Goal: Find specific fact: Find specific fact

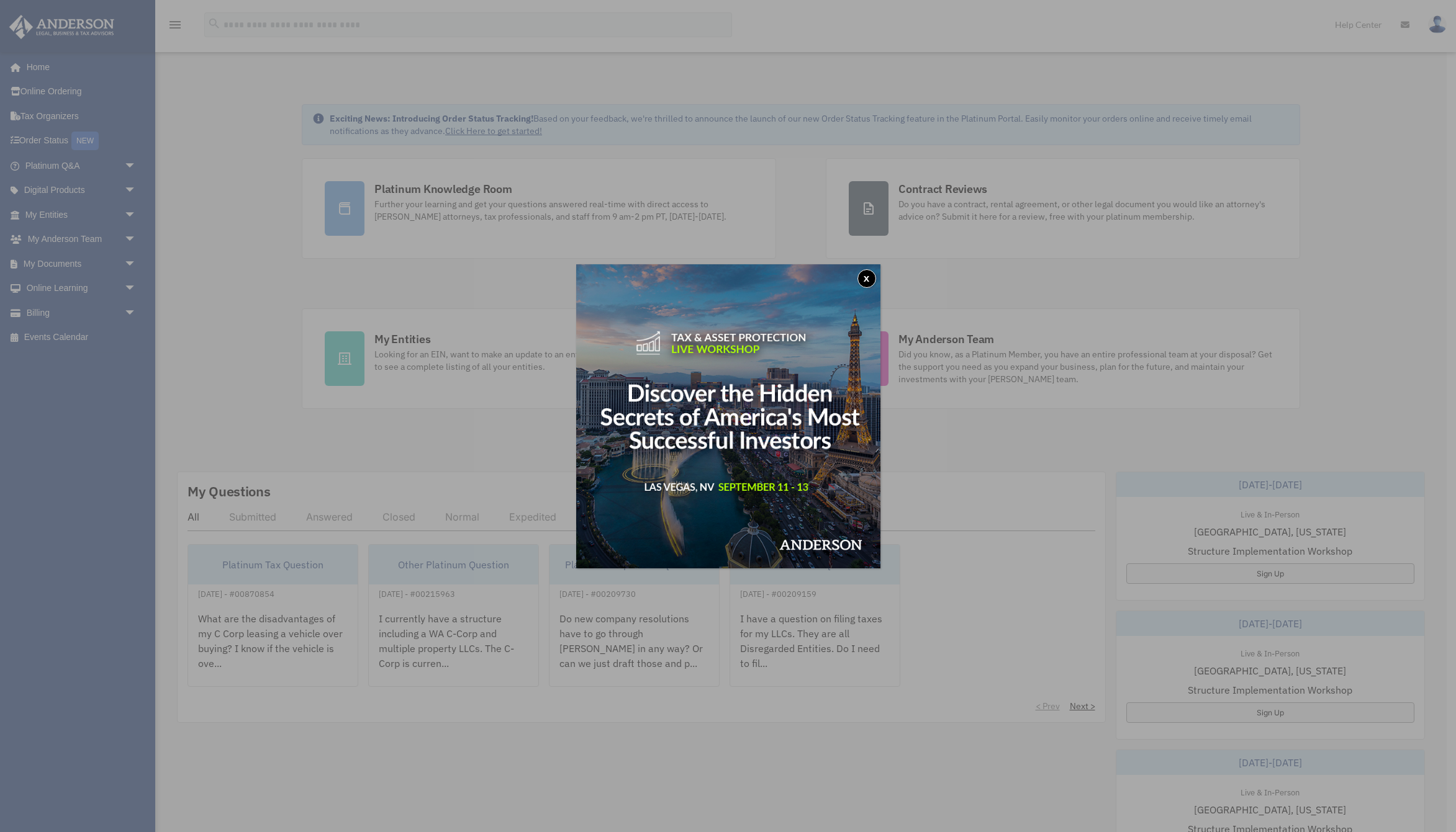
click at [82, 166] on div "x" at bounding box center [728, 416] width 1456 height 832
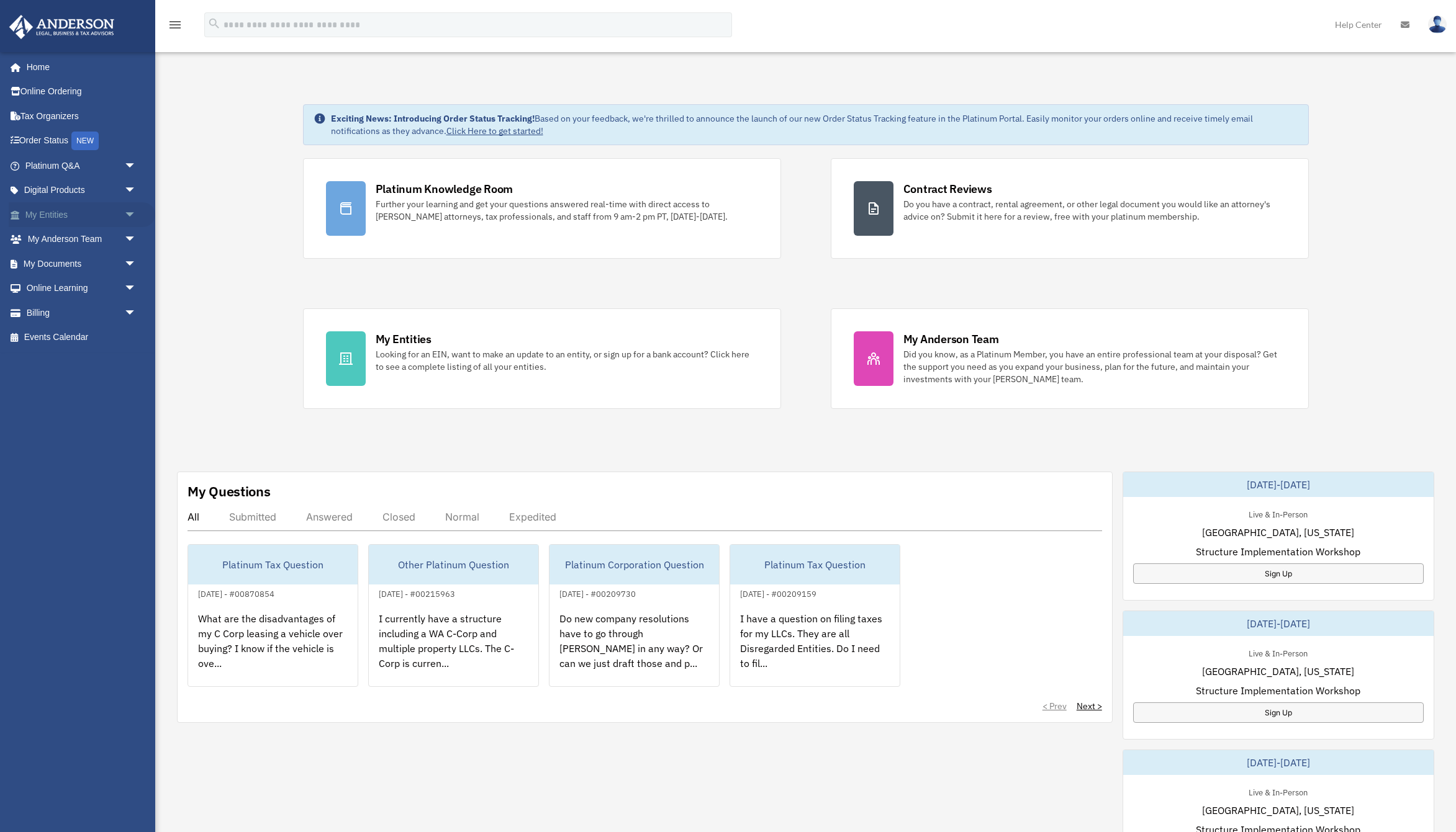
click at [86, 219] on link "My Entities arrow_drop_down" at bounding box center [81, 215] width 146 height 25
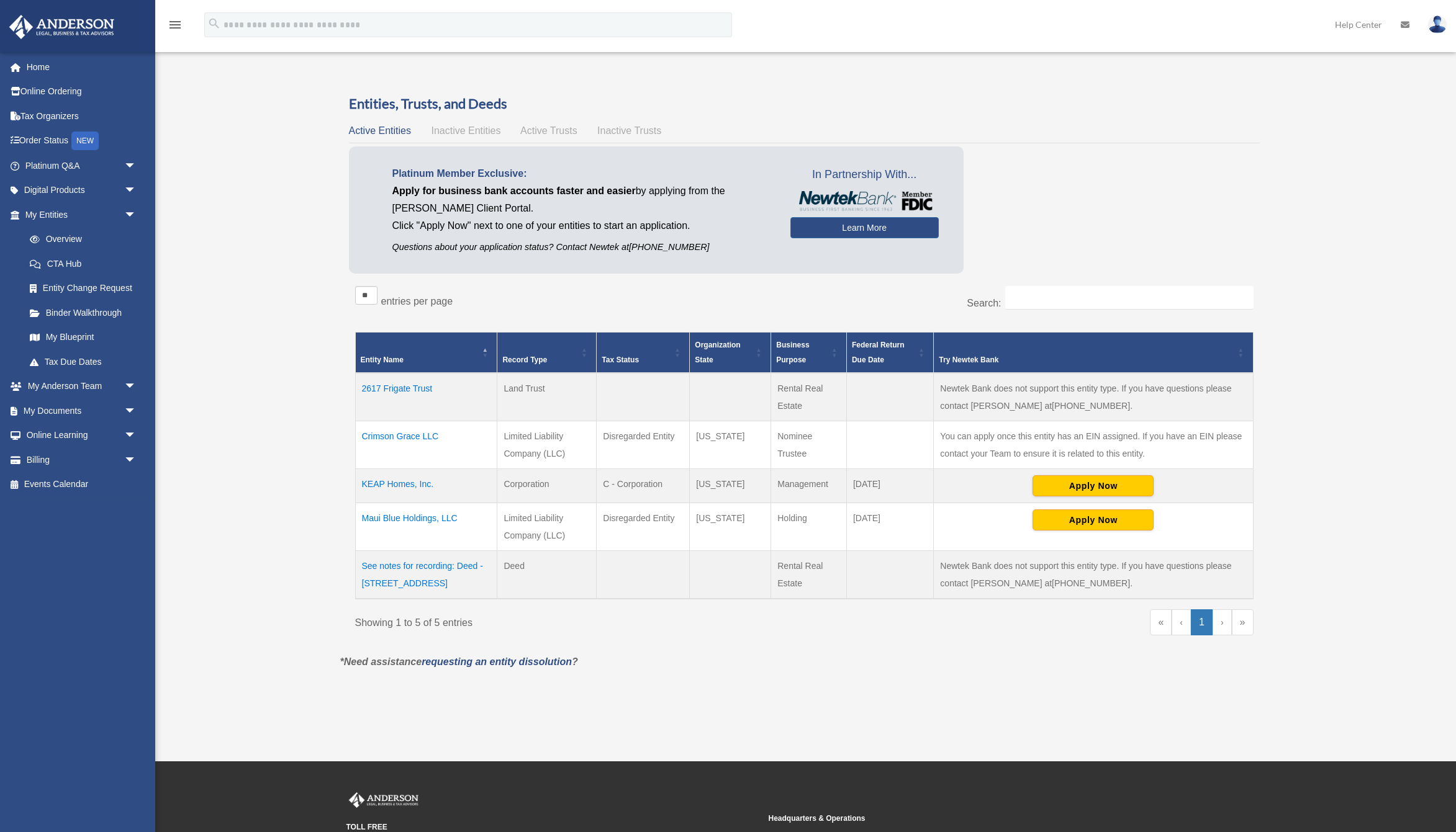
click at [413, 484] on td "KEAP Homes, Inc." at bounding box center [426, 486] width 142 height 34
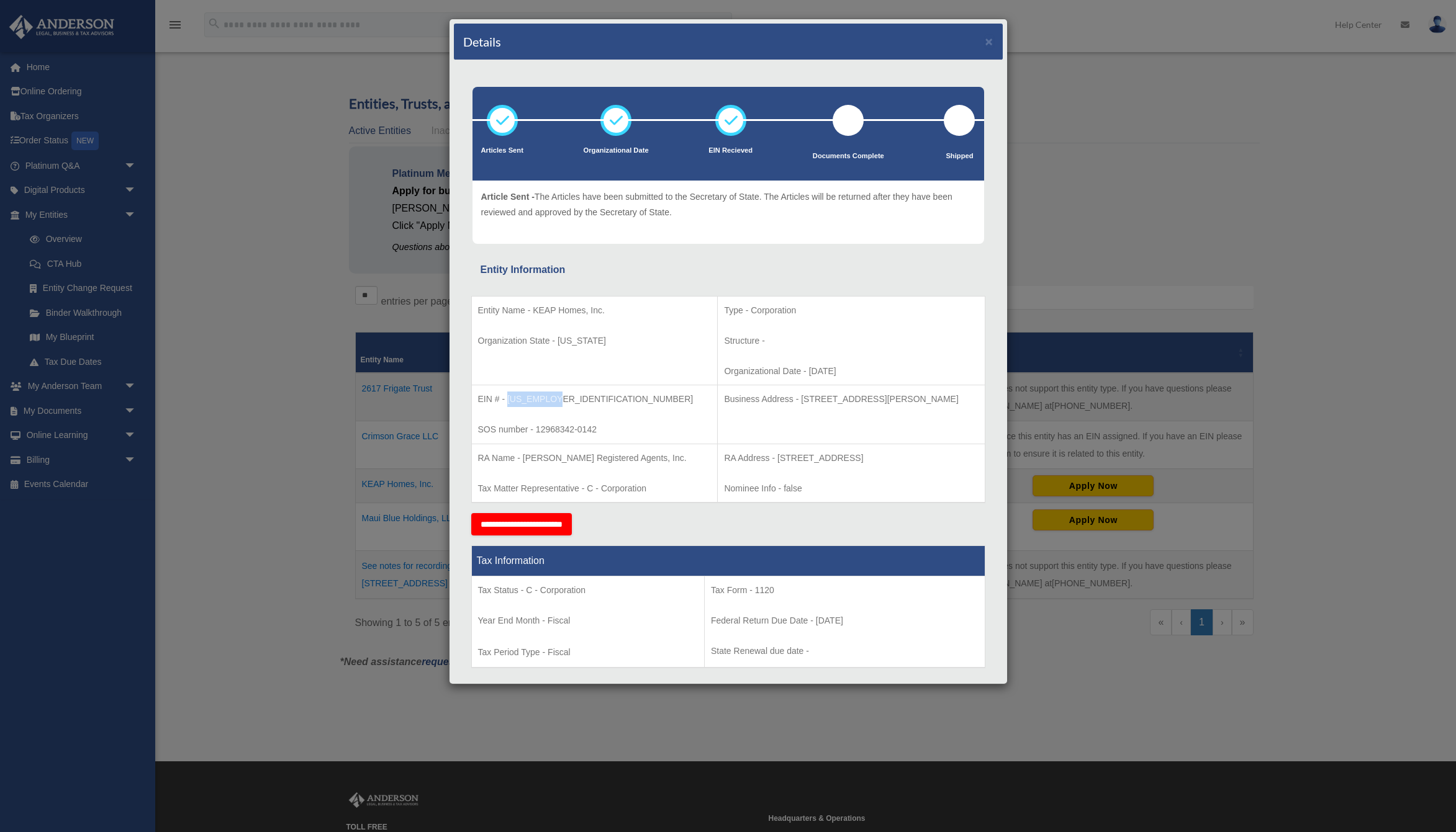
drag, startPoint x: 550, startPoint y: 397, endPoint x: 509, endPoint y: 402, distance: 41.3
click at [509, 402] on p "EIN # - [US_EMPLOYER_IDENTIFICATION_NUMBER]" at bounding box center [594, 399] width 233 height 15
copy p "[US_EMPLOYER_IDENTIFICATION_NUMBER]"
